Goal: Task Accomplishment & Management: Use online tool/utility

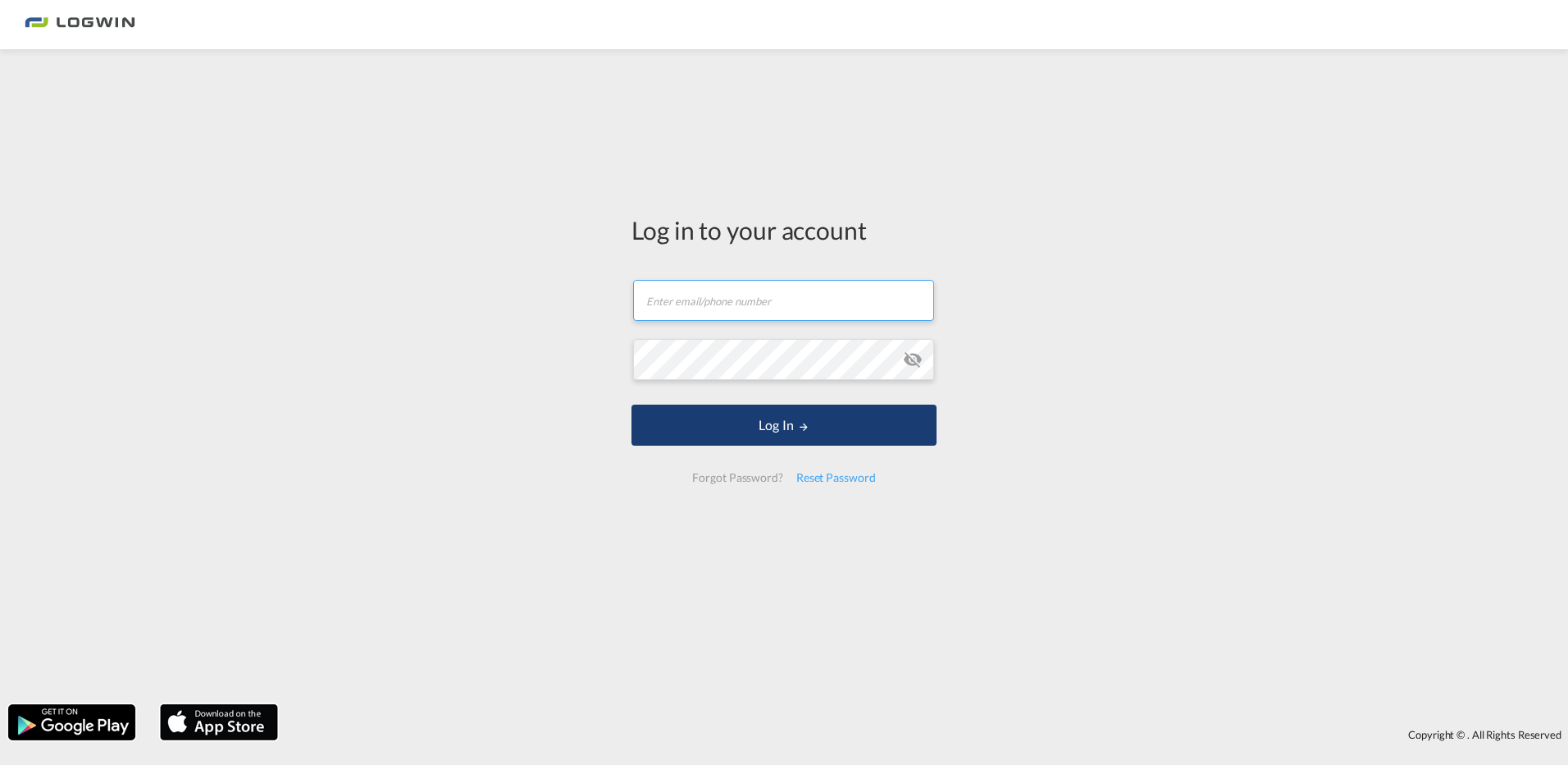
type input "[PERSON_NAME][EMAIL_ADDRESS][DOMAIN_NAME]"
click at [766, 430] on button "Log In" at bounding box center [784, 424] width 305 height 41
